Goal: Information Seeking & Learning: Understand process/instructions

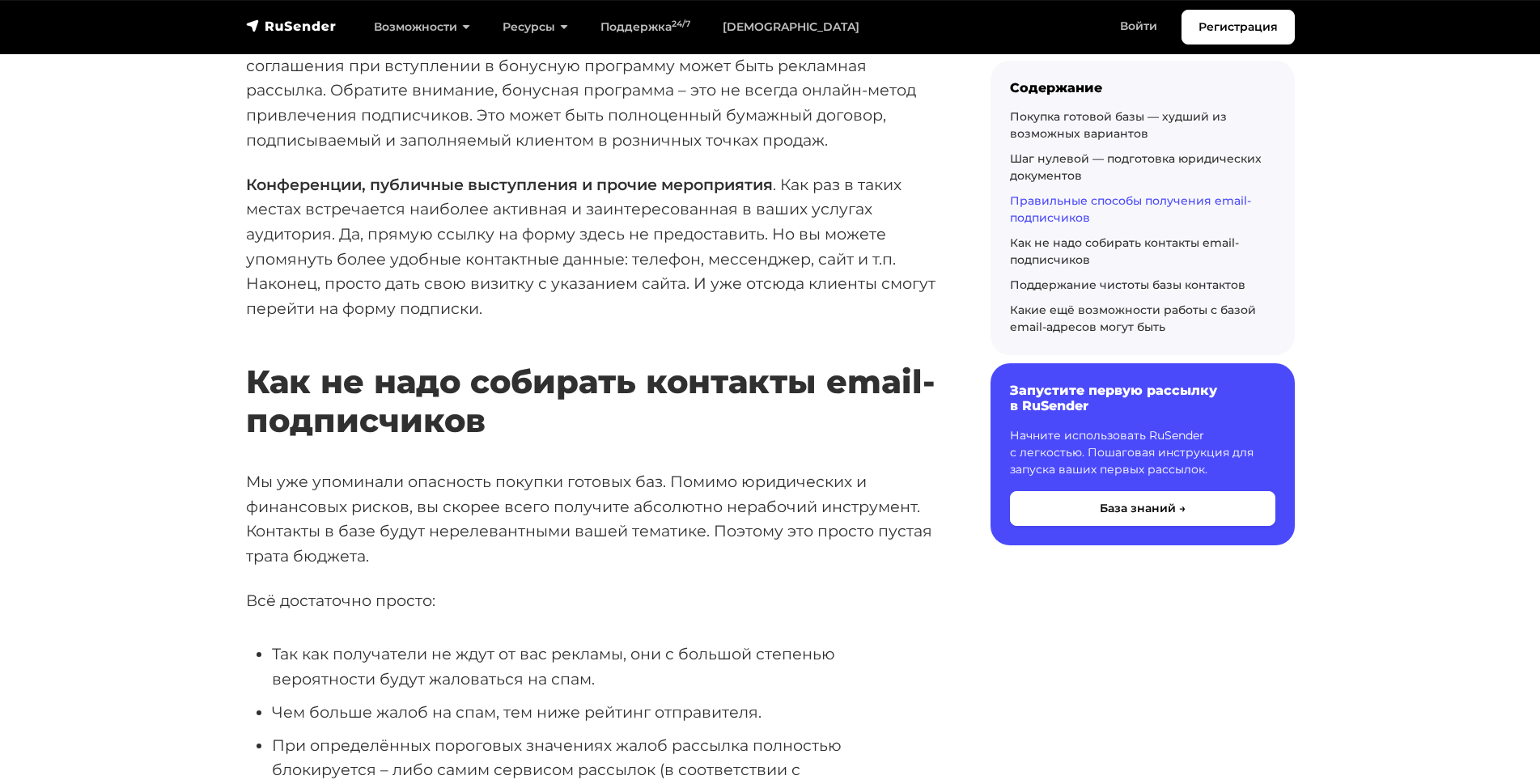
scroll to position [5534, 0]
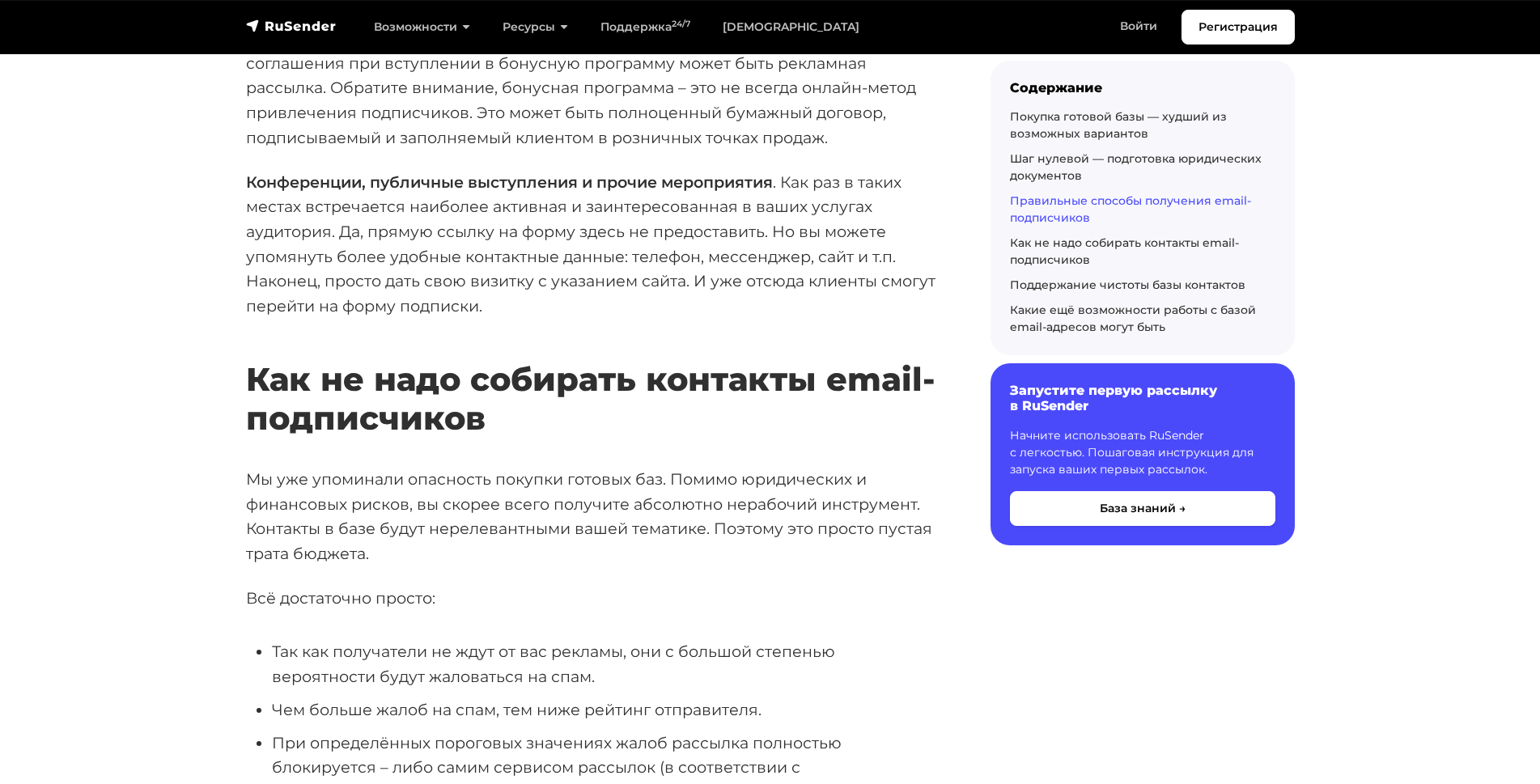
click at [292, 730] on li "При определённых пороговых значениях жалоб рассылка полностью блокируется – либ…" at bounding box center [604, 792] width 667 height 124
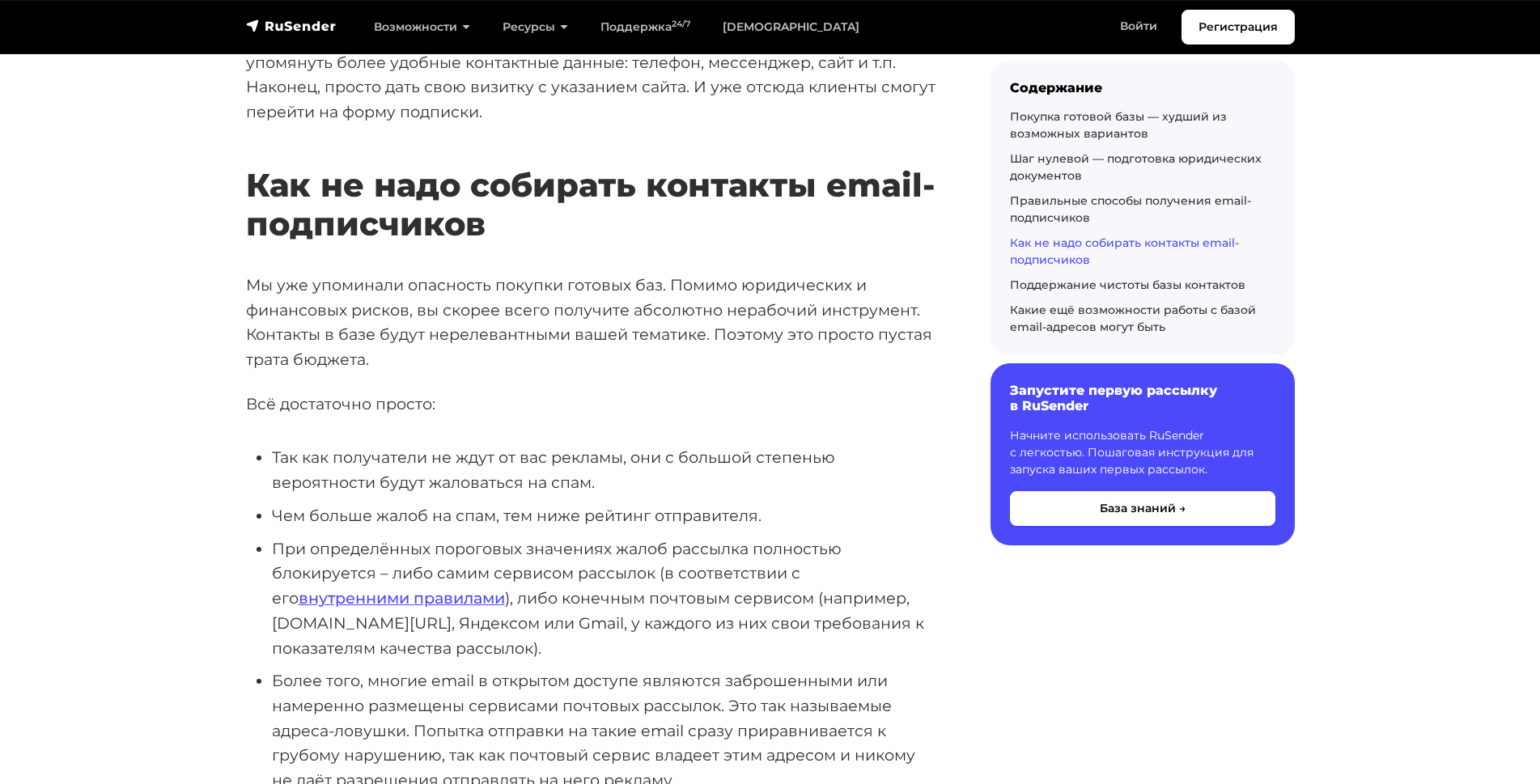
scroll to position [5819, 0]
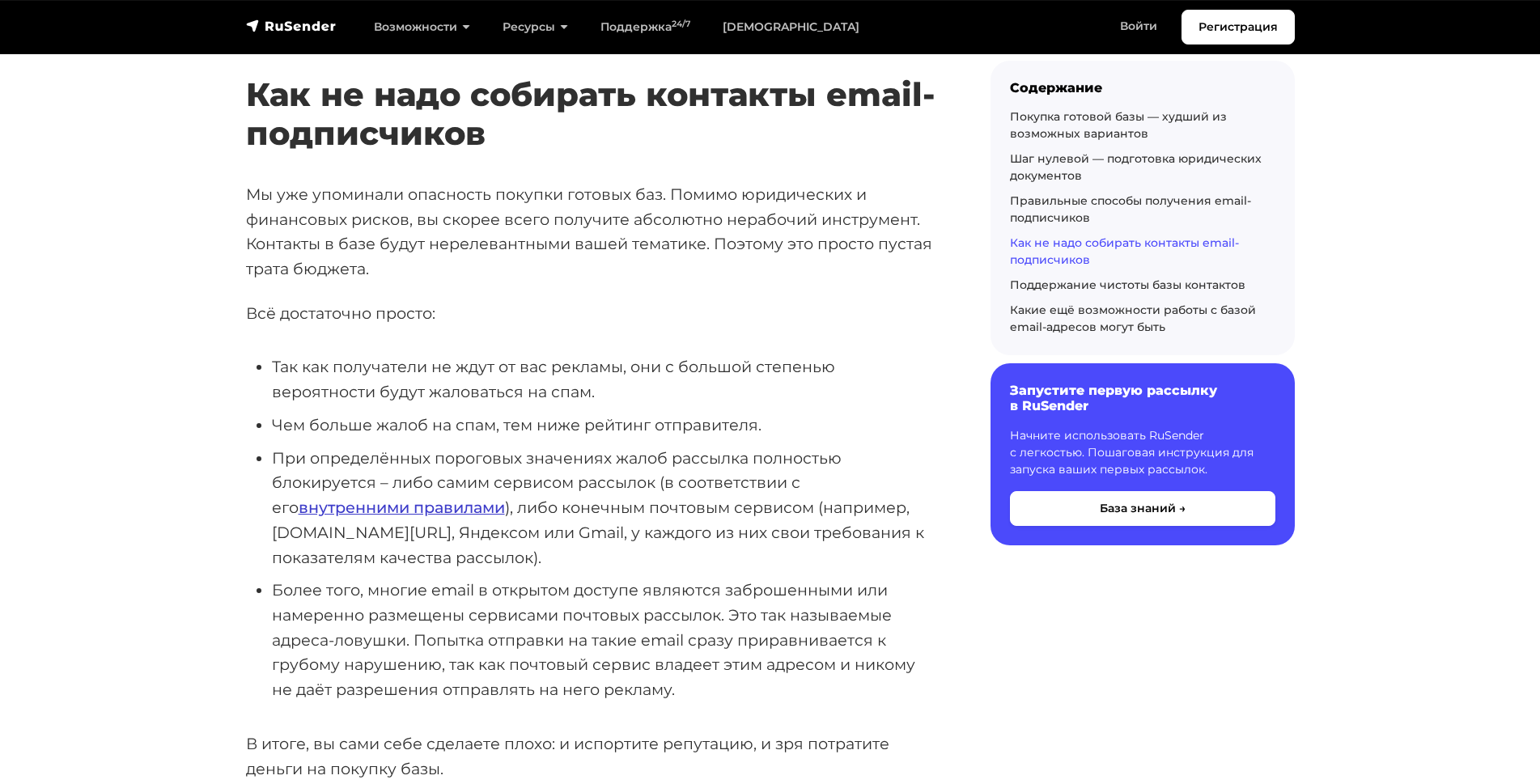
click at [298, 497] on link "внутренними правилами" at bounding box center [401, 507] width 206 height 19
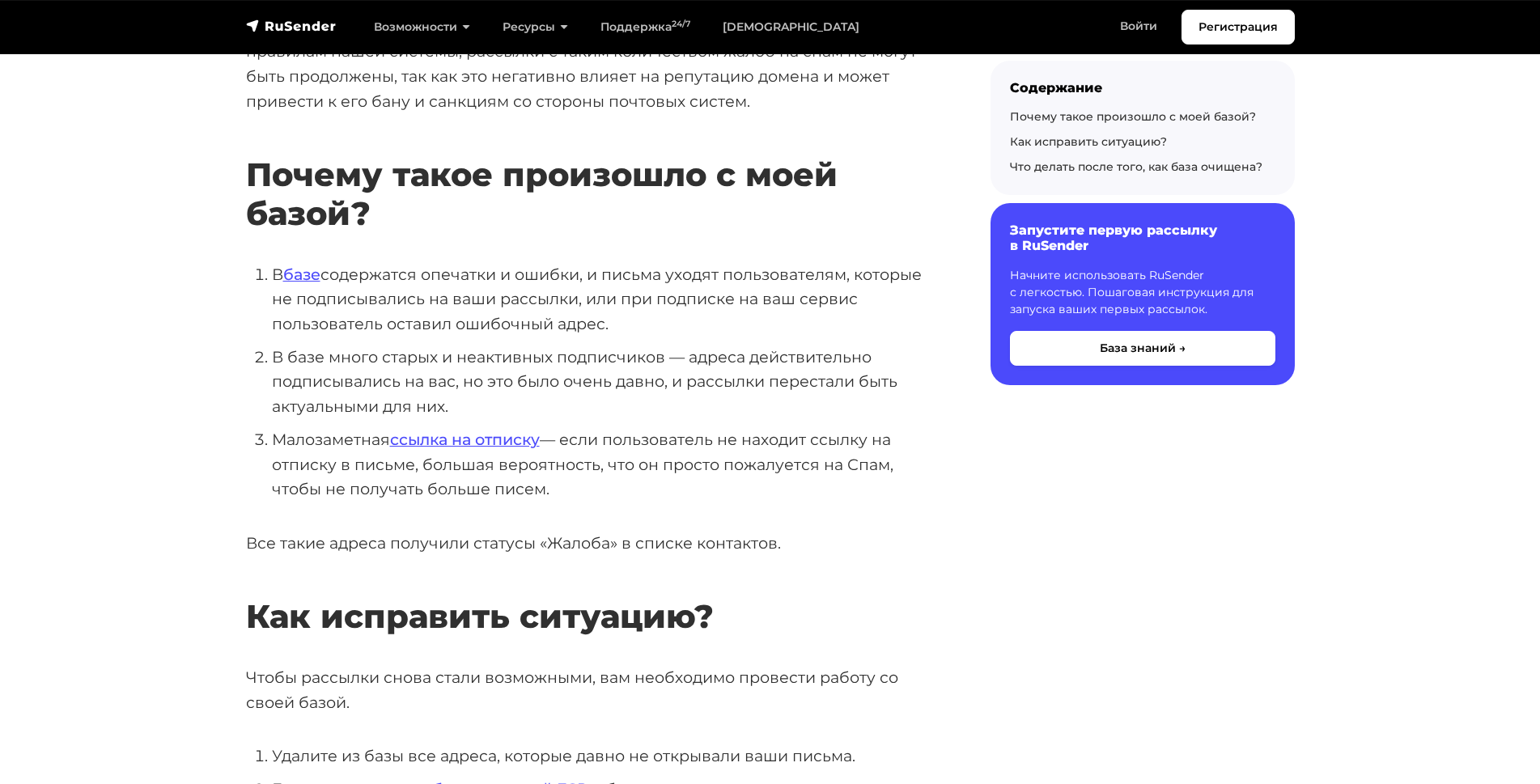
scroll to position [347, 0]
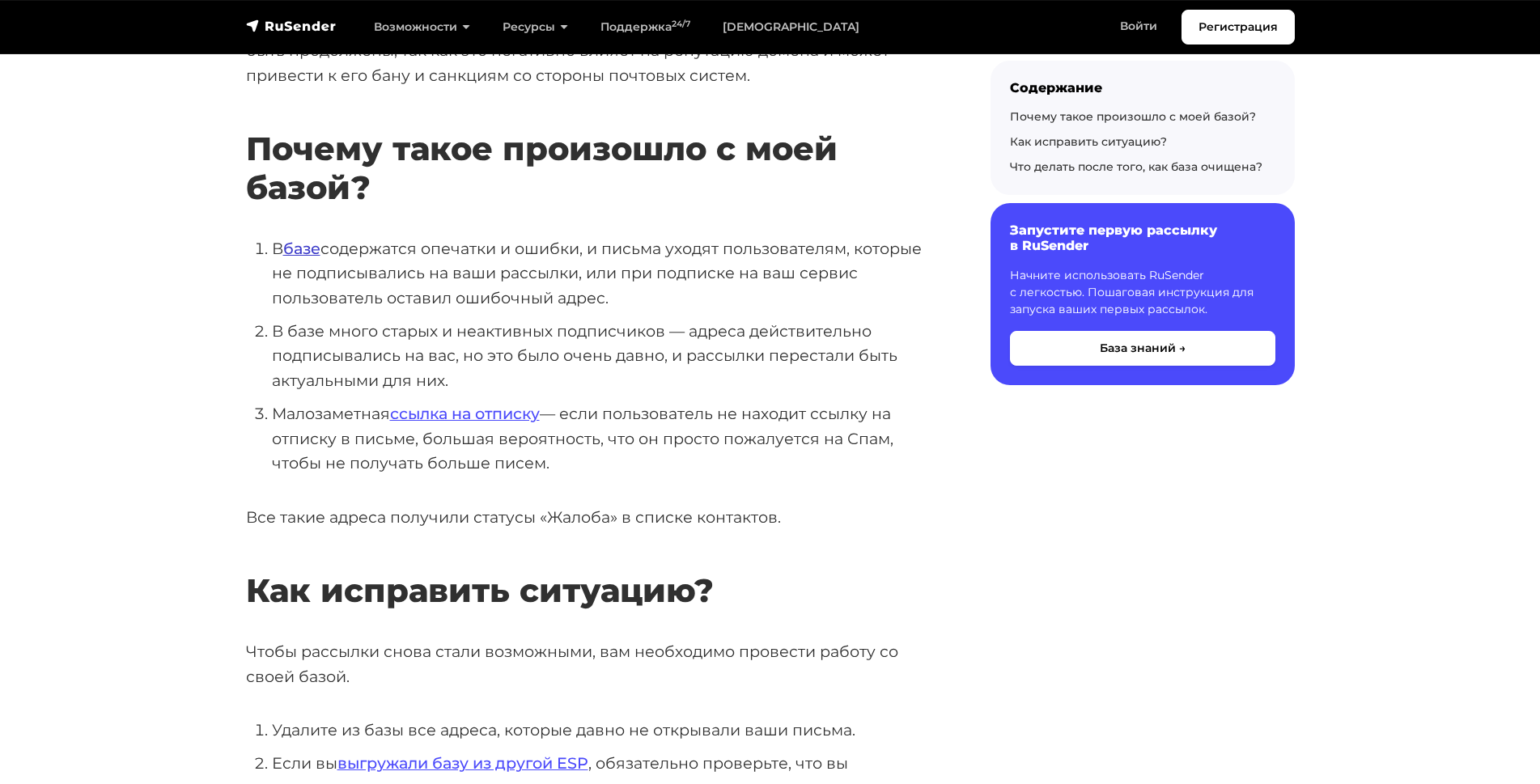
click at [292, 240] on link "базе" at bounding box center [302, 248] width 37 height 19
